Goal: Task Accomplishment & Management: Use online tool/utility

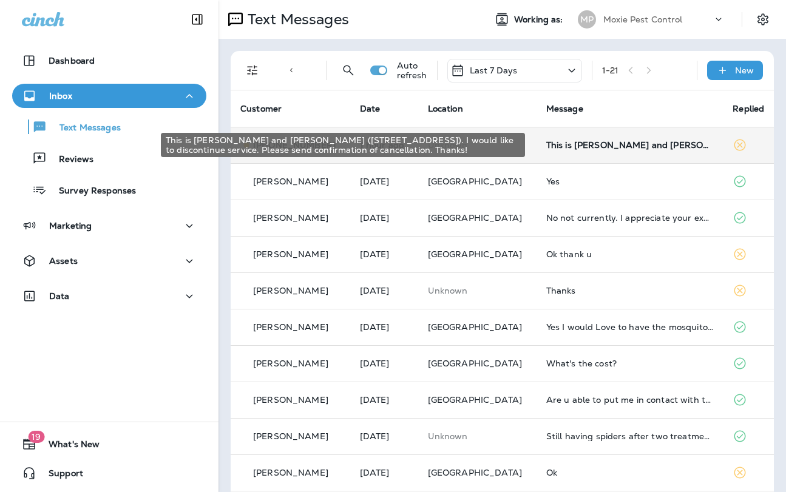
click at [580, 146] on div "This is [PERSON_NAME] and [PERSON_NAME] ([STREET_ADDRESS]). I would like to dis…" at bounding box center [630, 145] width 168 height 10
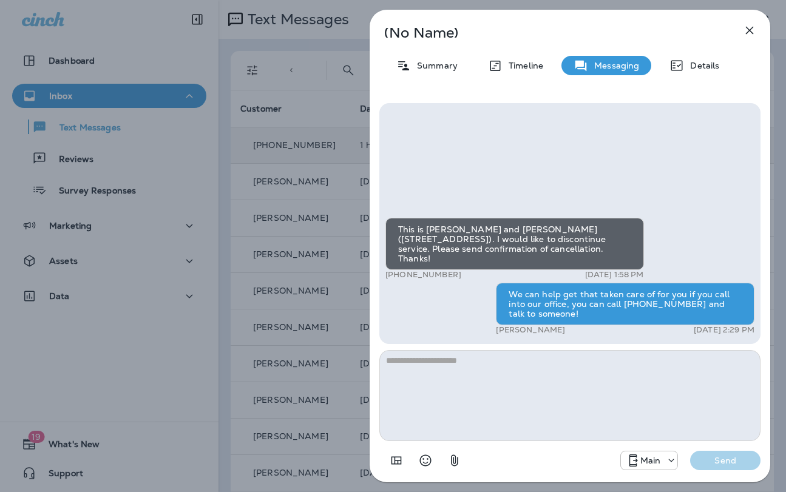
click at [753, 29] on icon "button" at bounding box center [749, 30] width 15 height 15
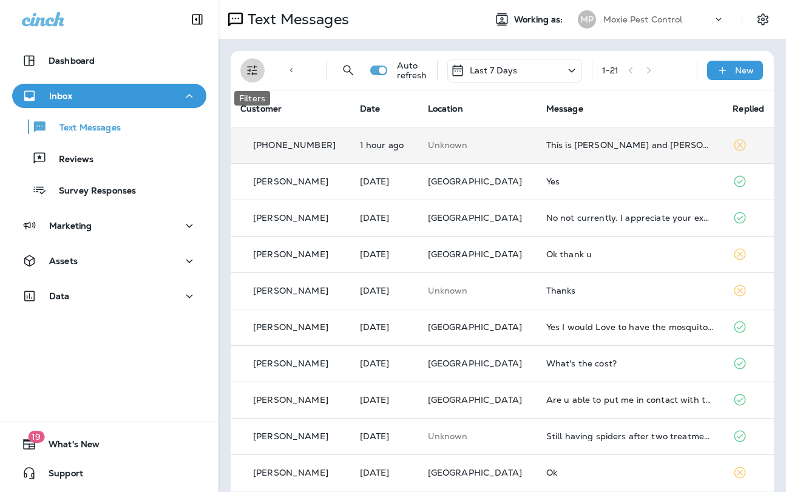
click at [243, 72] on button "Filters" at bounding box center [252, 70] width 24 height 24
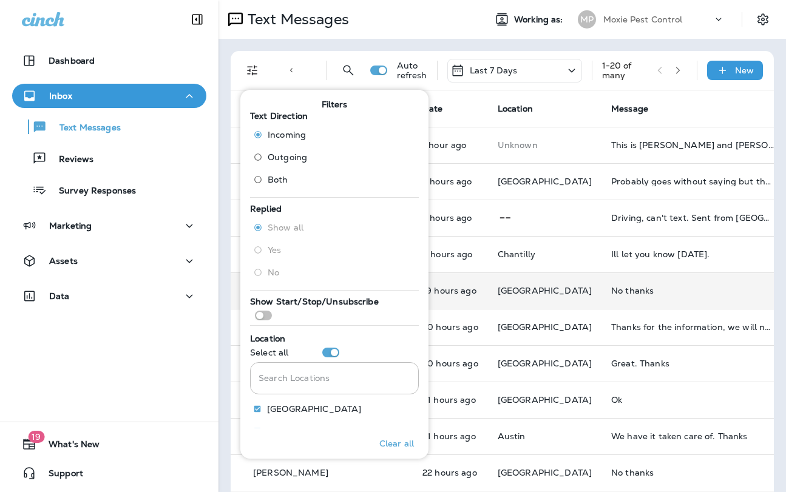
click at [516, 299] on td "[GEOGRAPHIC_DATA]" at bounding box center [545, 291] width 114 height 36
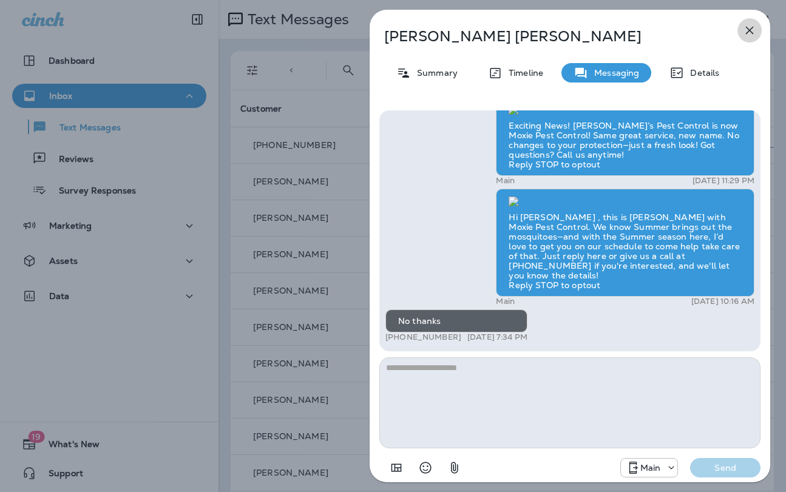
click at [752, 32] on icon "button" at bounding box center [749, 30] width 15 height 15
